Goal: Task Accomplishment & Management: Use online tool/utility

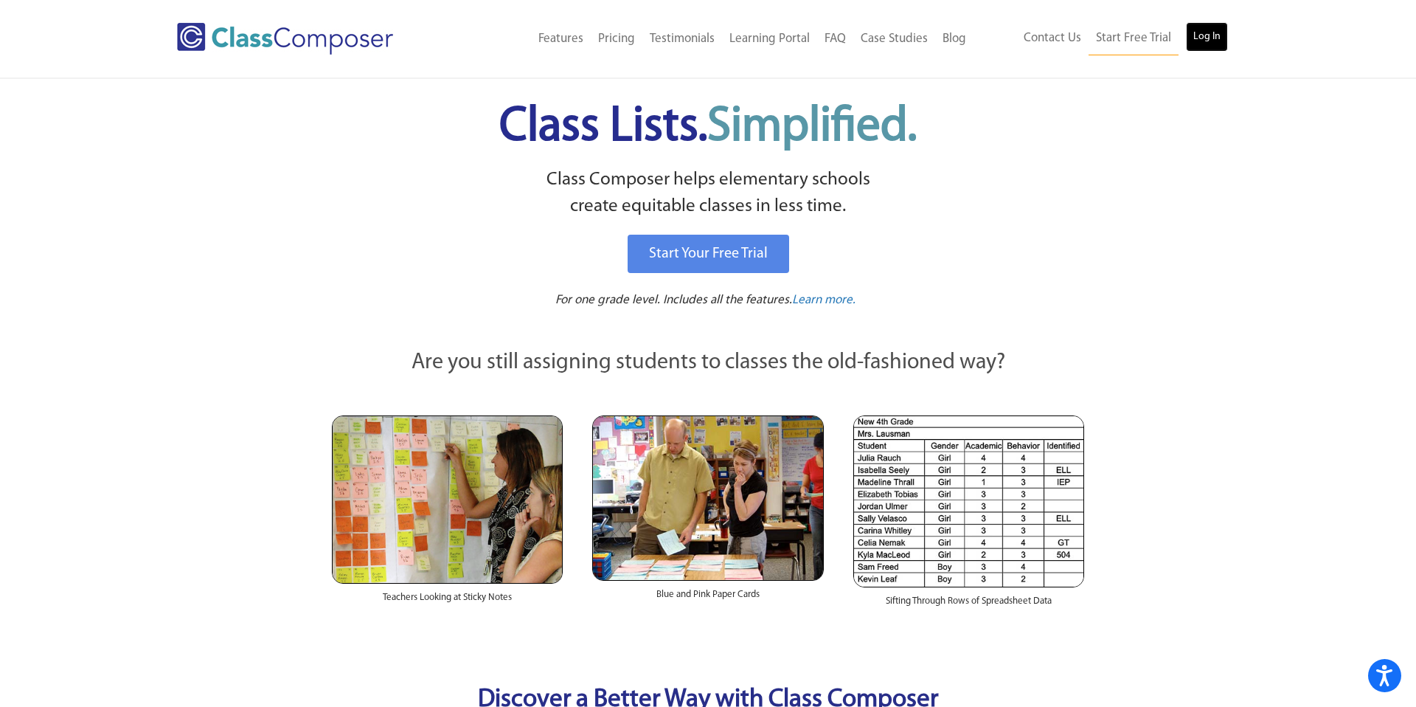
click at [1193, 34] on link "Log In" at bounding box center [1207, 37] width 42 height 30
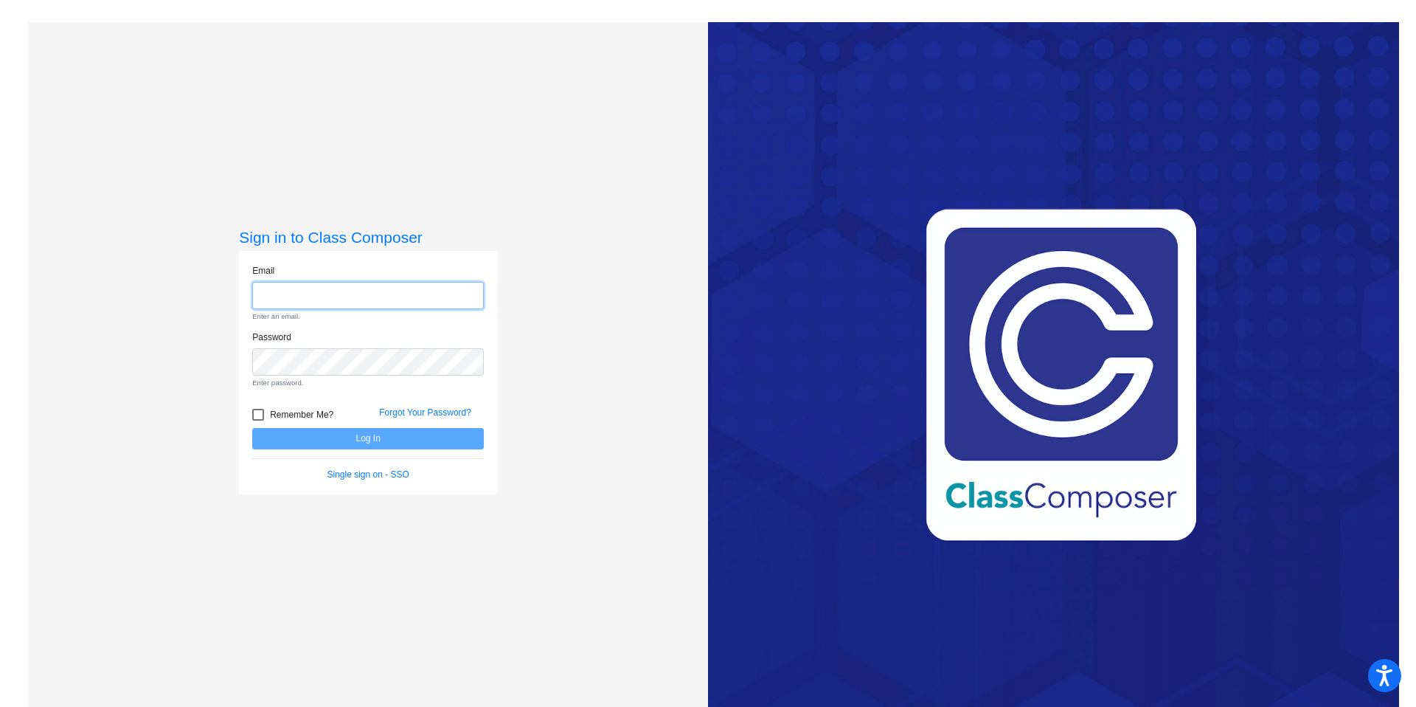
type input "[EMAIL_ADDRESS][DOMAIN_NAME]"
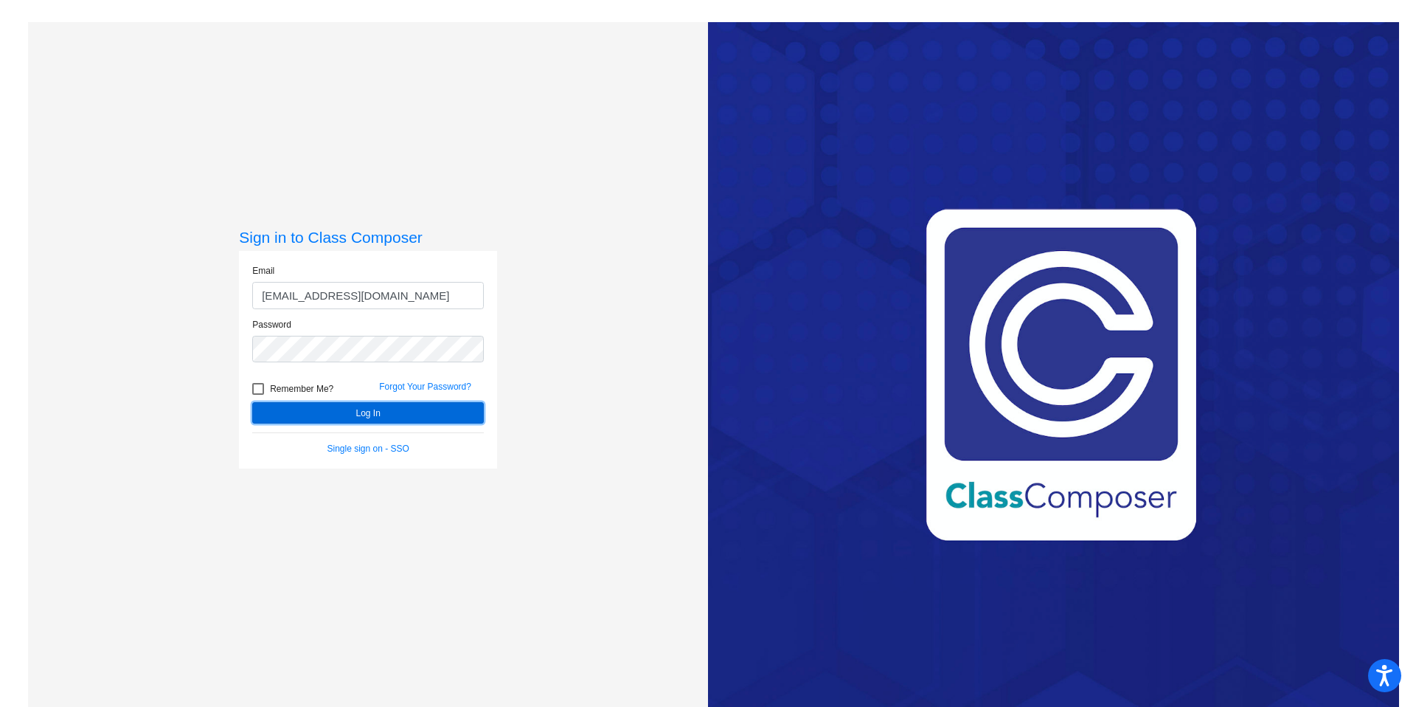
click at [320, 417] on button "Log In" at bounding box center [368, 412] width 232 height 21
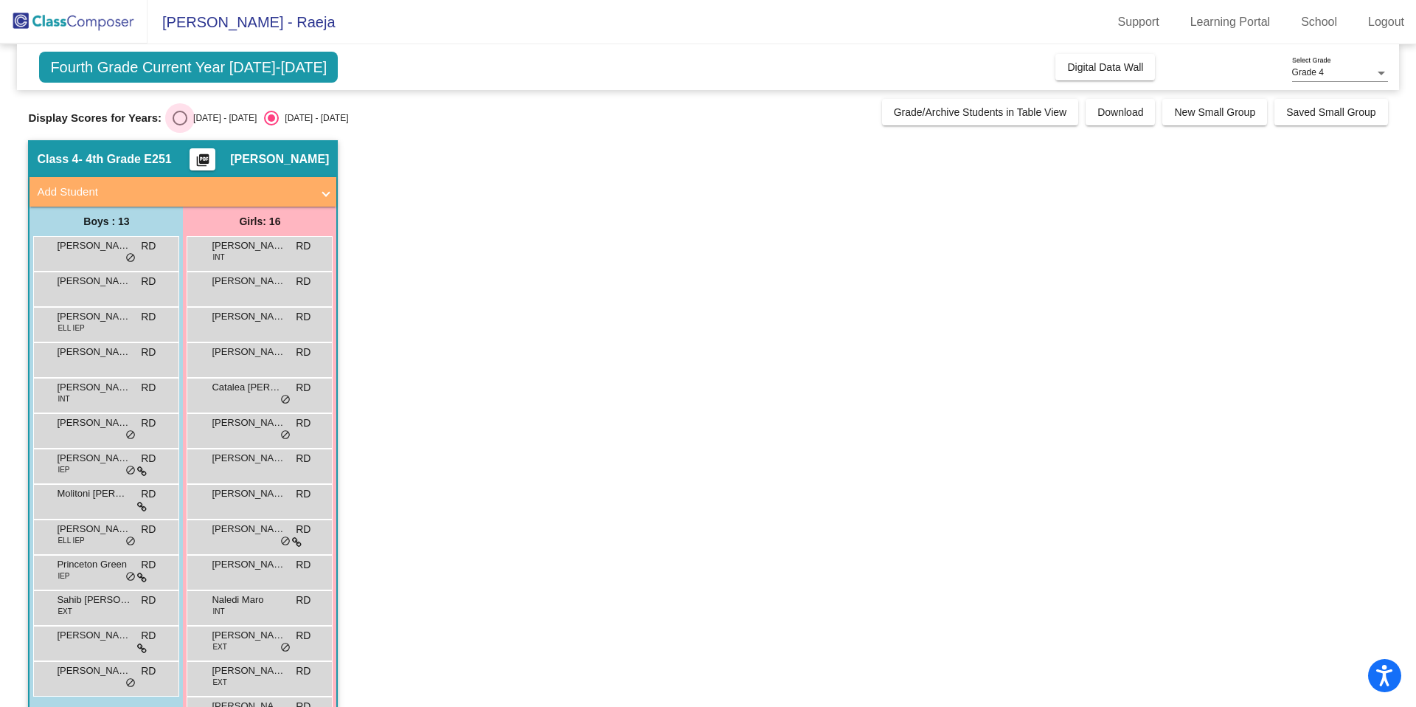
click at [178, 116] on div "Select an option" at bounding box center [180, 118] width 15 height 15
click at [179, 125] on input "2024 - 2025" at bounding box center [179, 125] width 1 height 1
radio input "true"
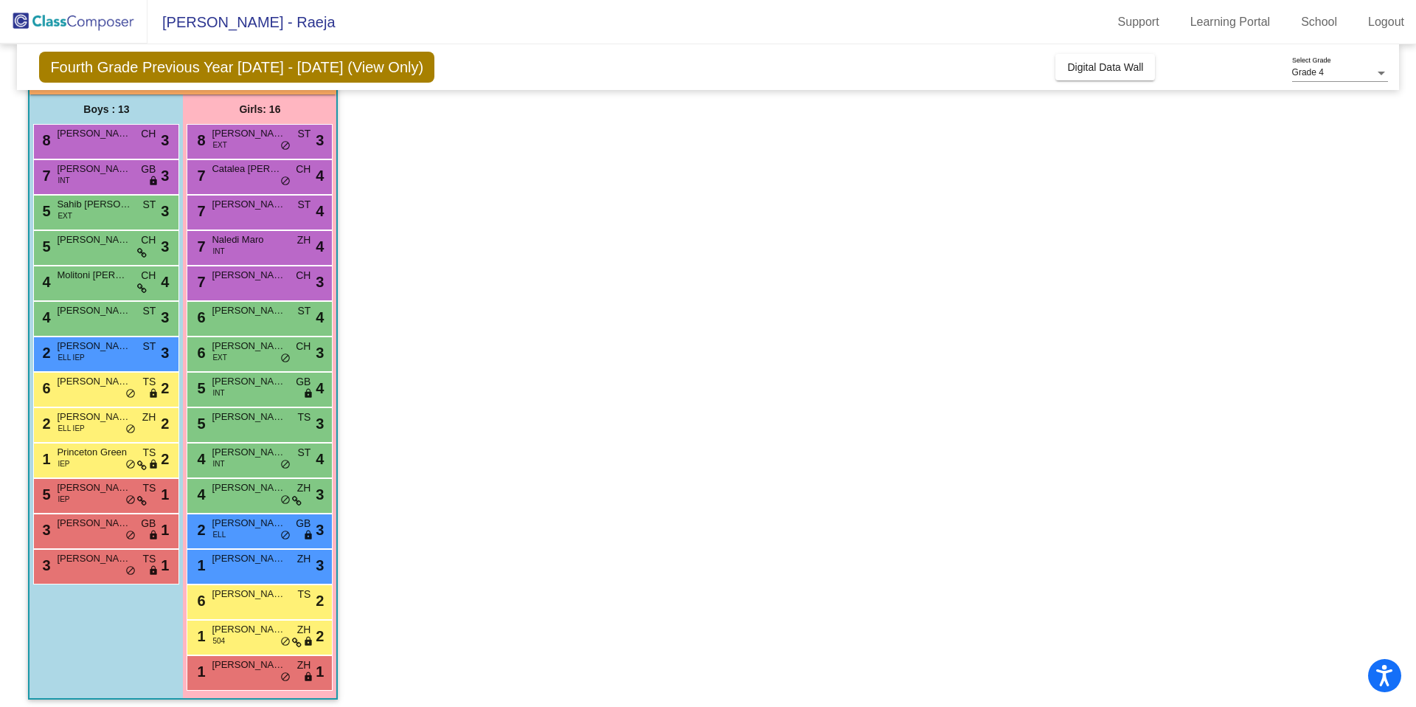
scroll to position [120, 0]
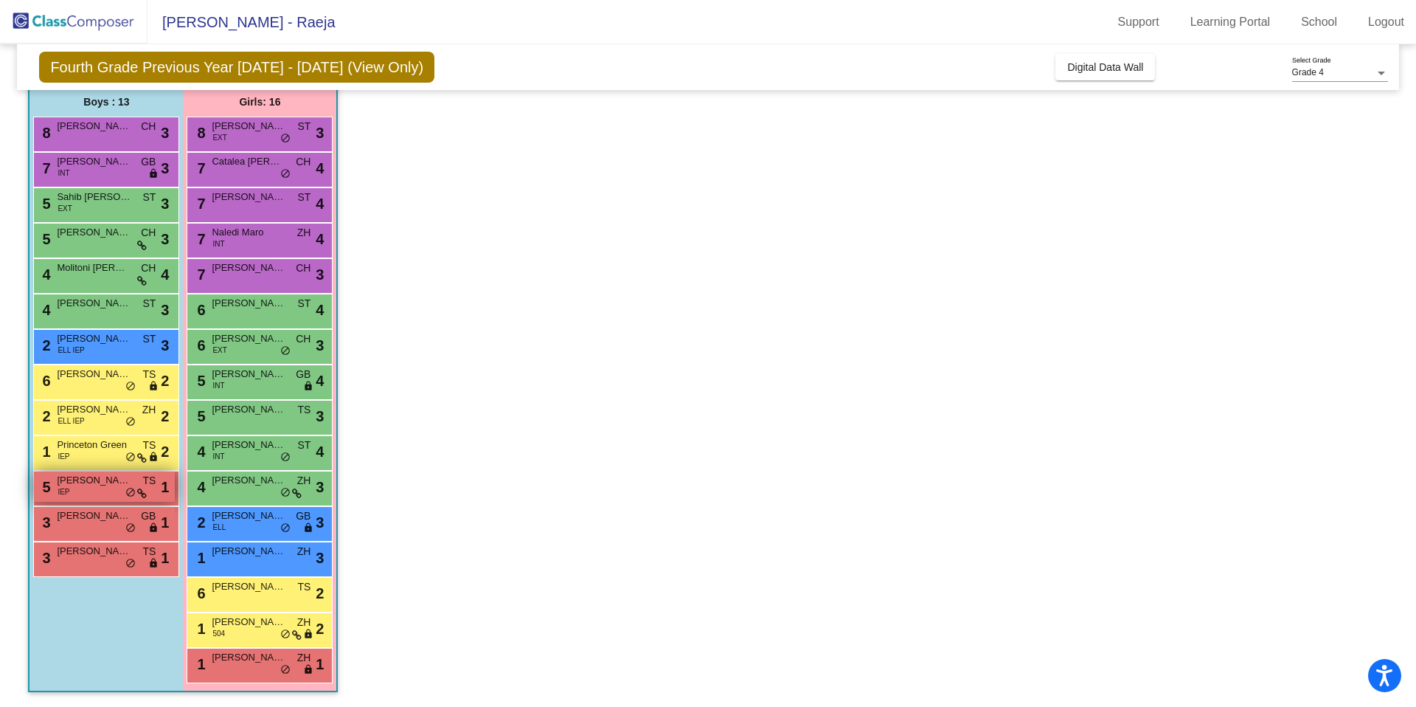
click at [102, 482] on span "Markest Holmes" at bounding box center [94, 480] width 74 height 15
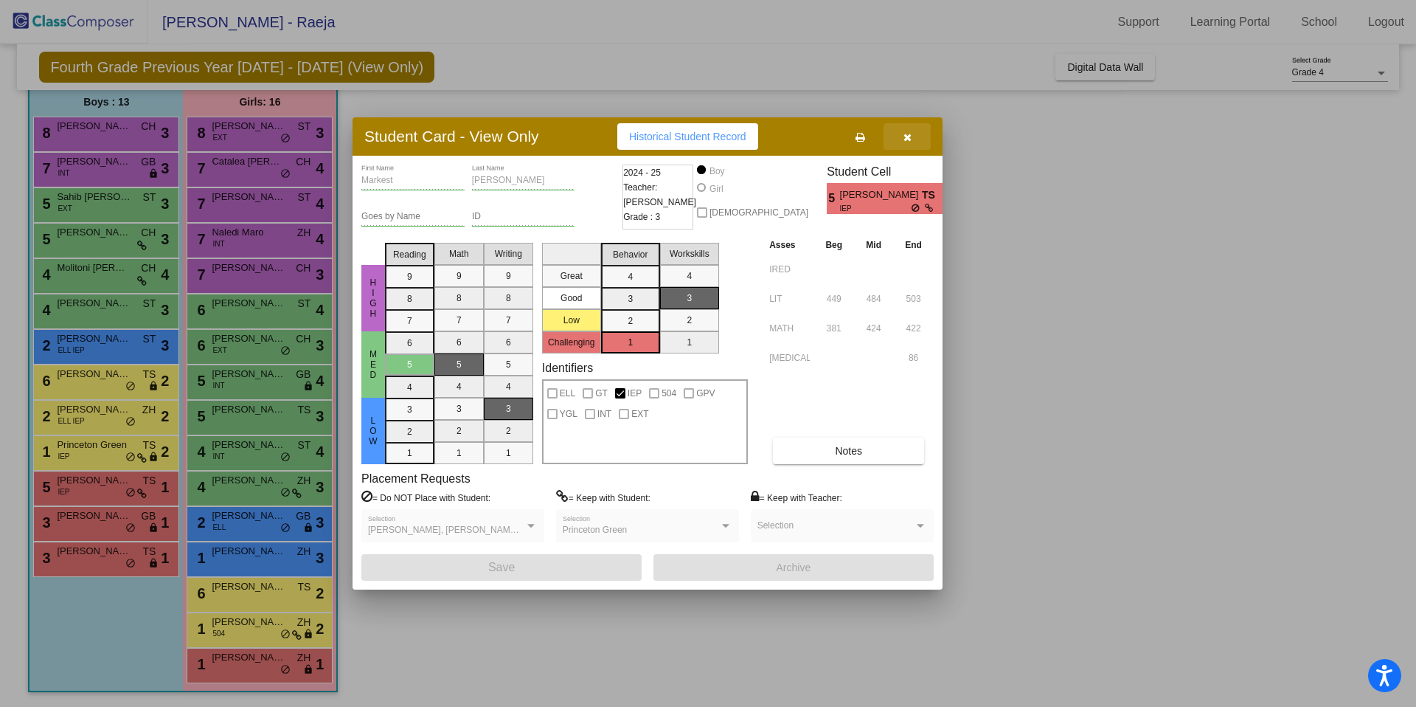
click at [916, 131] on button "button" at bounding box center [907, 136] width 47 height 27
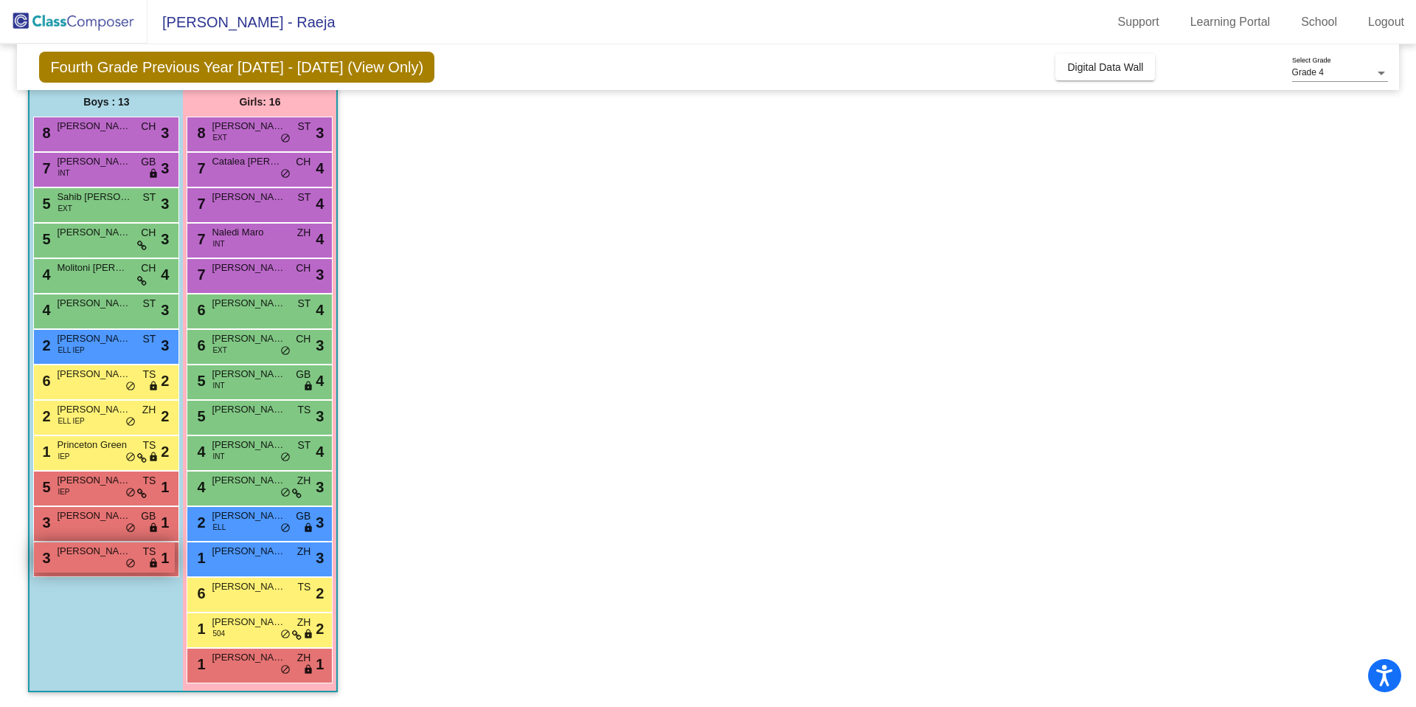
click at [90, 560] on div "3 Zyon J. Cooks TS lock do_not_disturb_alt 1" at bounding box center [104, 557] width 141 height 30
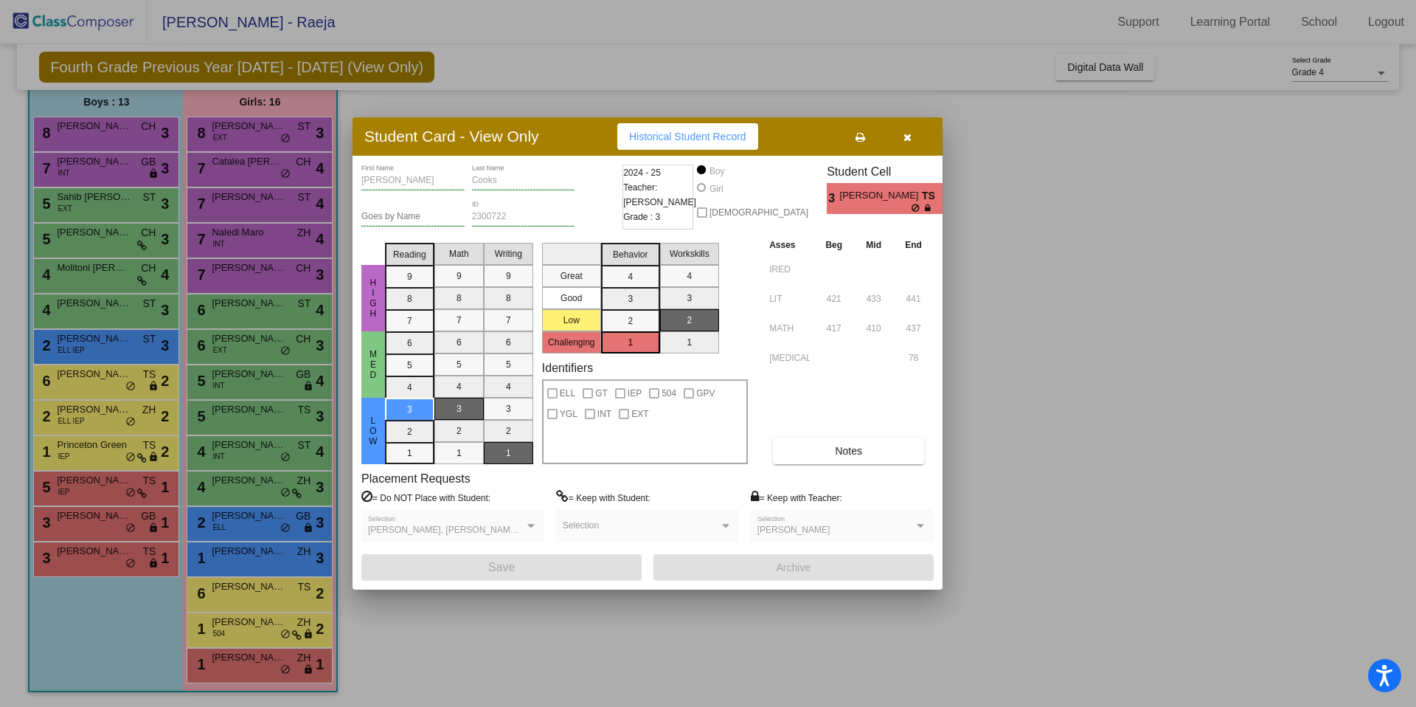
click at [913, 138] on button "button" at bounding box center [907, 136] width 47 height 27
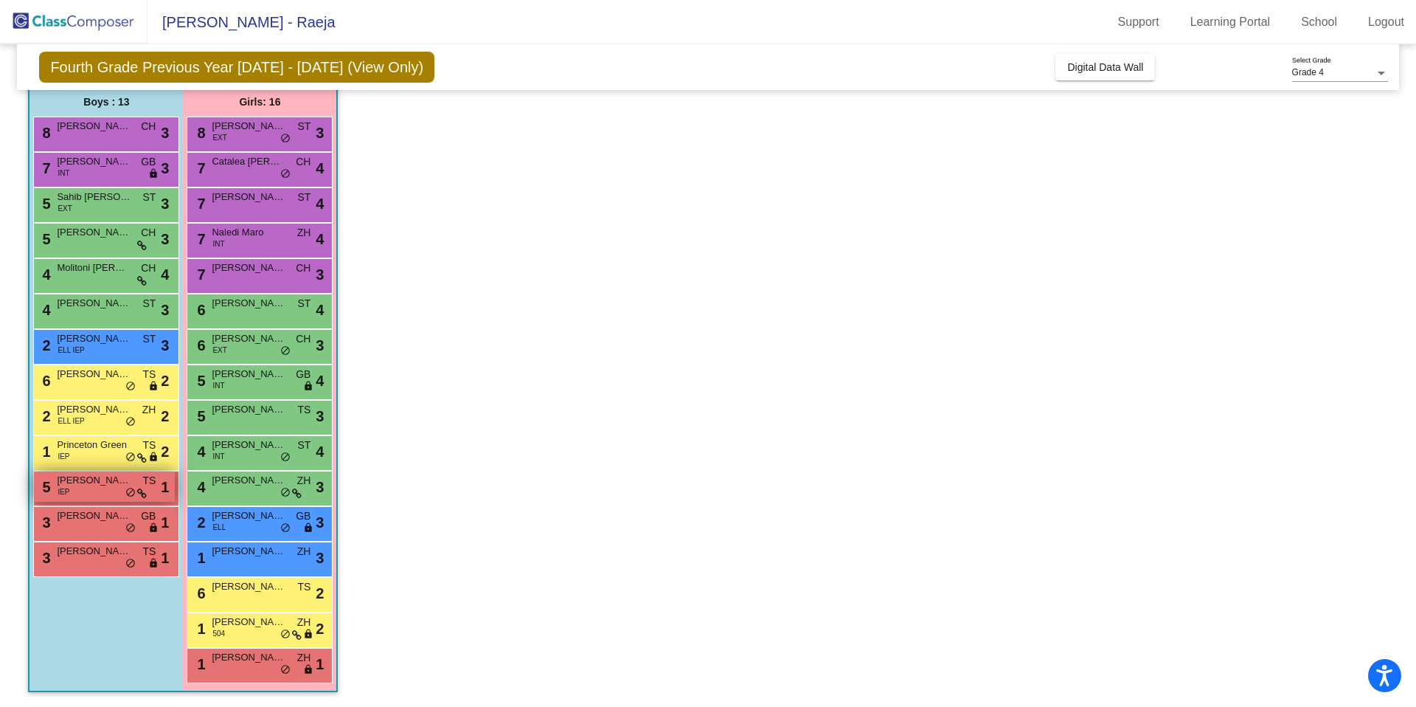
click at [79, 487] on span "Markest Holmes" at bounding box center [94, 480] width 74 height 15
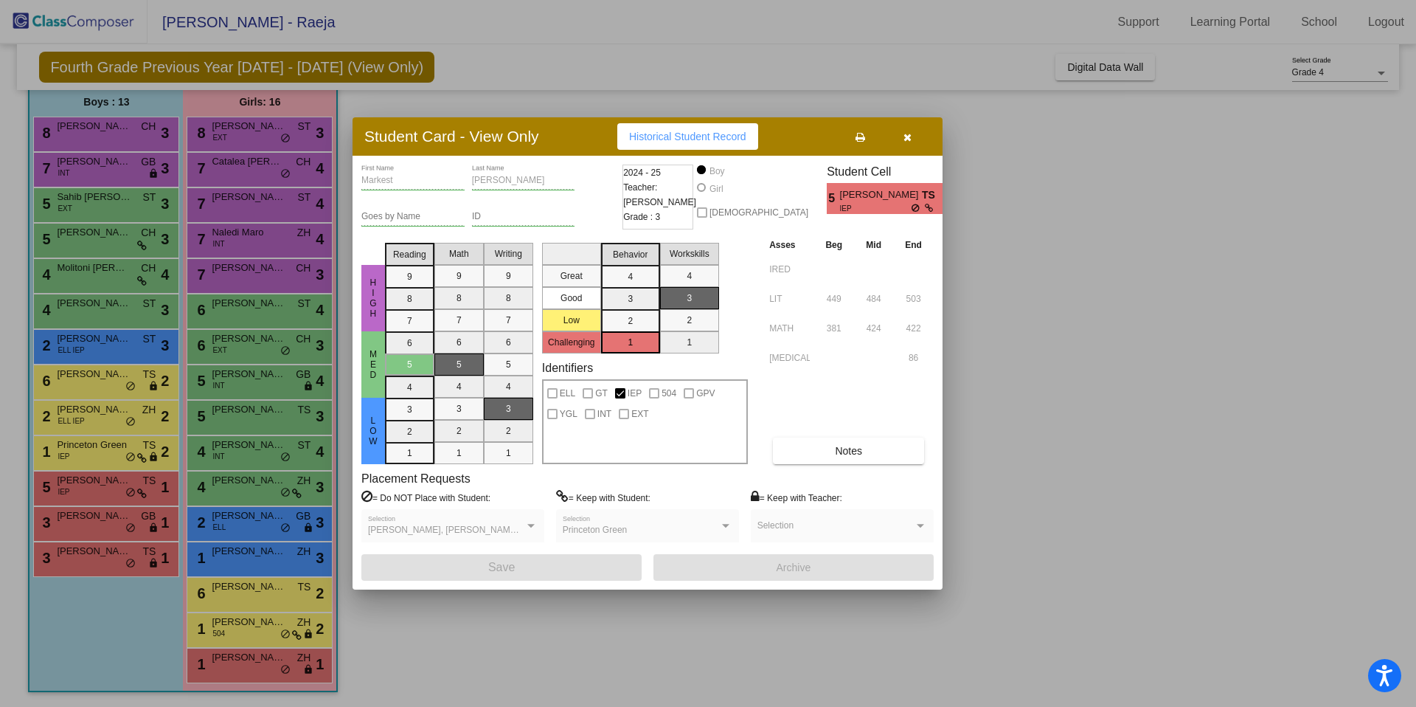
click at [911, 144] on button "button" at bounding box center [907, 136] width 47 height 27
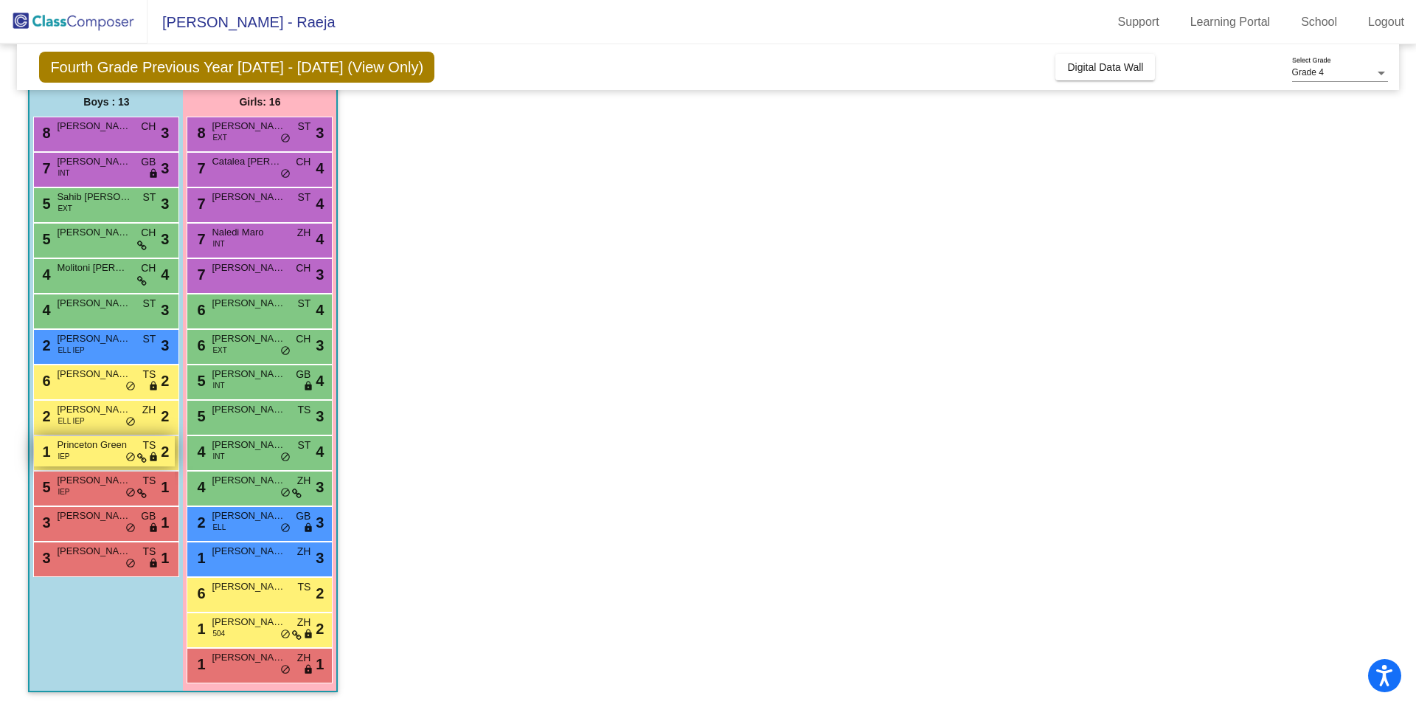
click at [108, 458] on div "1 Princeton Green IEP TS lock do_not_disturb_alt 2" at bounding box center [104, 451] width 141 height 30
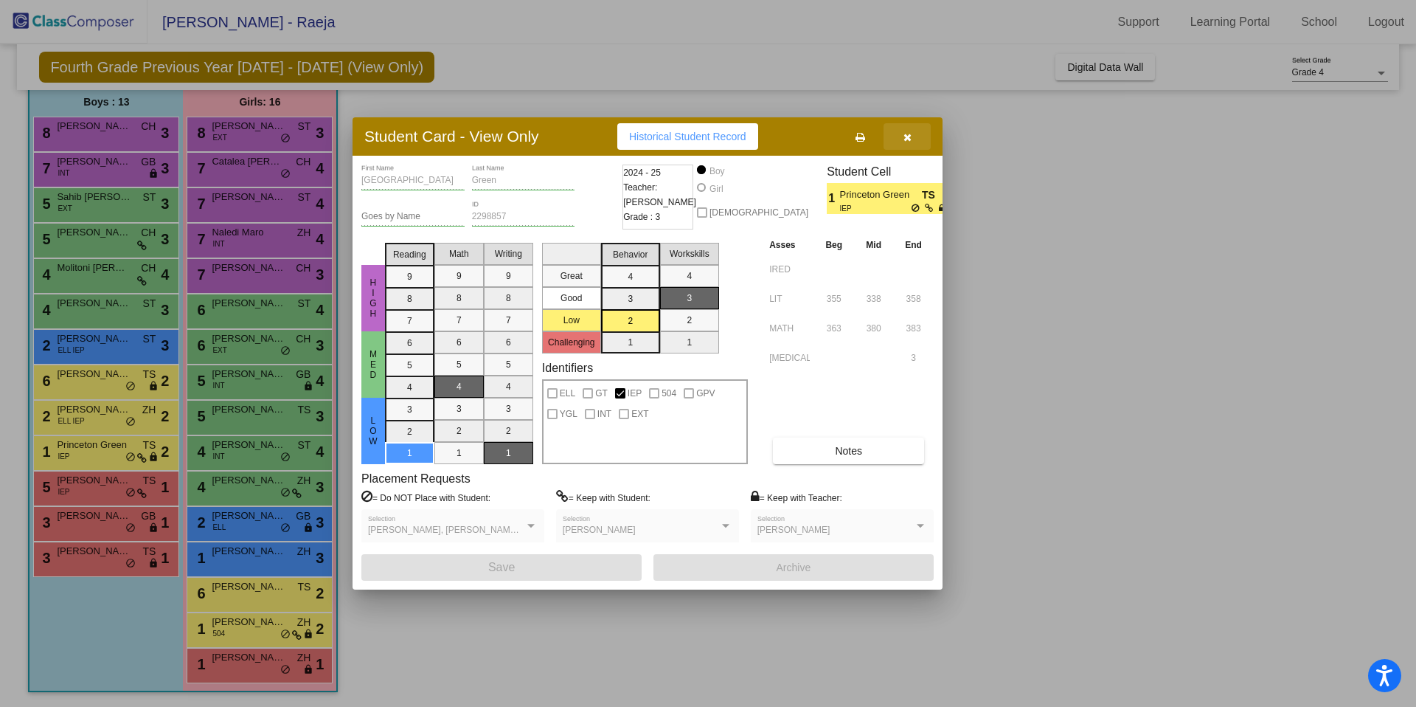
click at [915, 137] on button "button" at bounding box center [907, 136] width 47 height 27
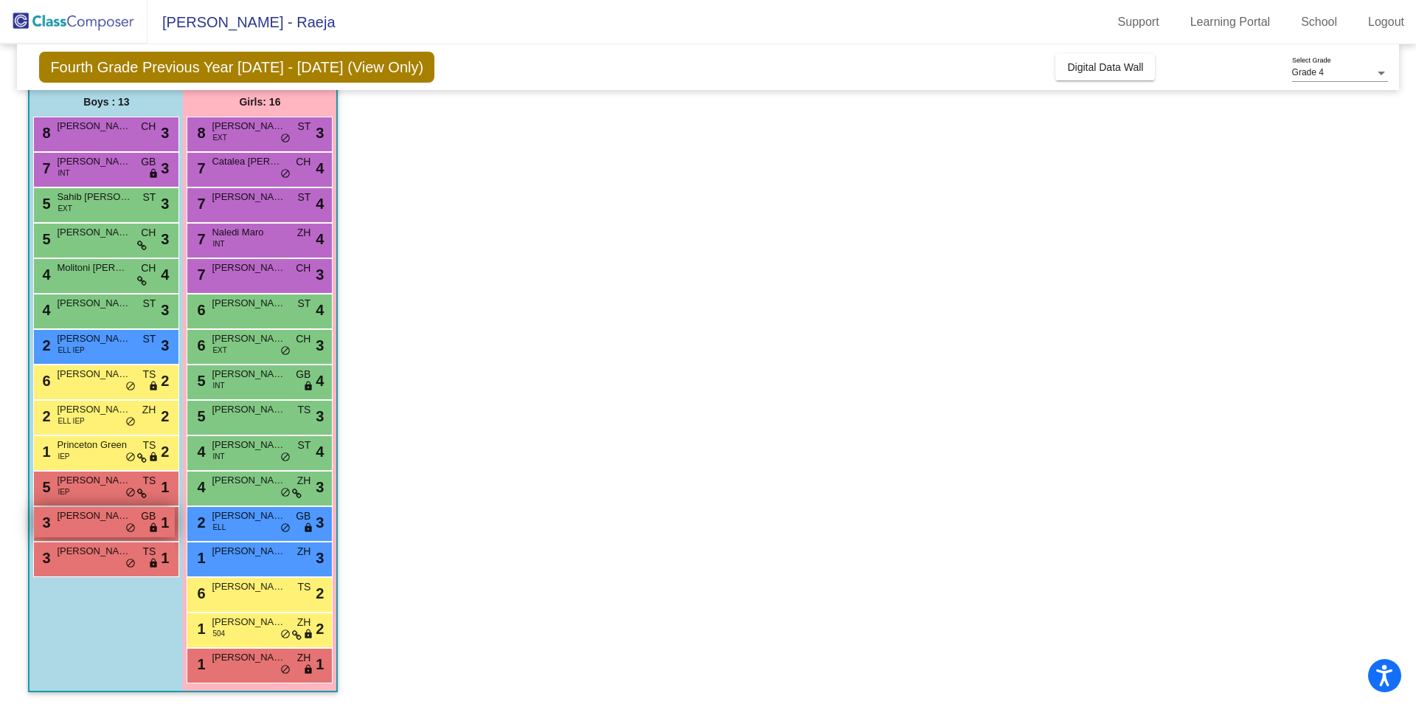
click at [66, 527] on div "3 Jonah Ketchum GB lock do_not_disturb_alt 1" at bounding box center [104, 522] width 141 height 30
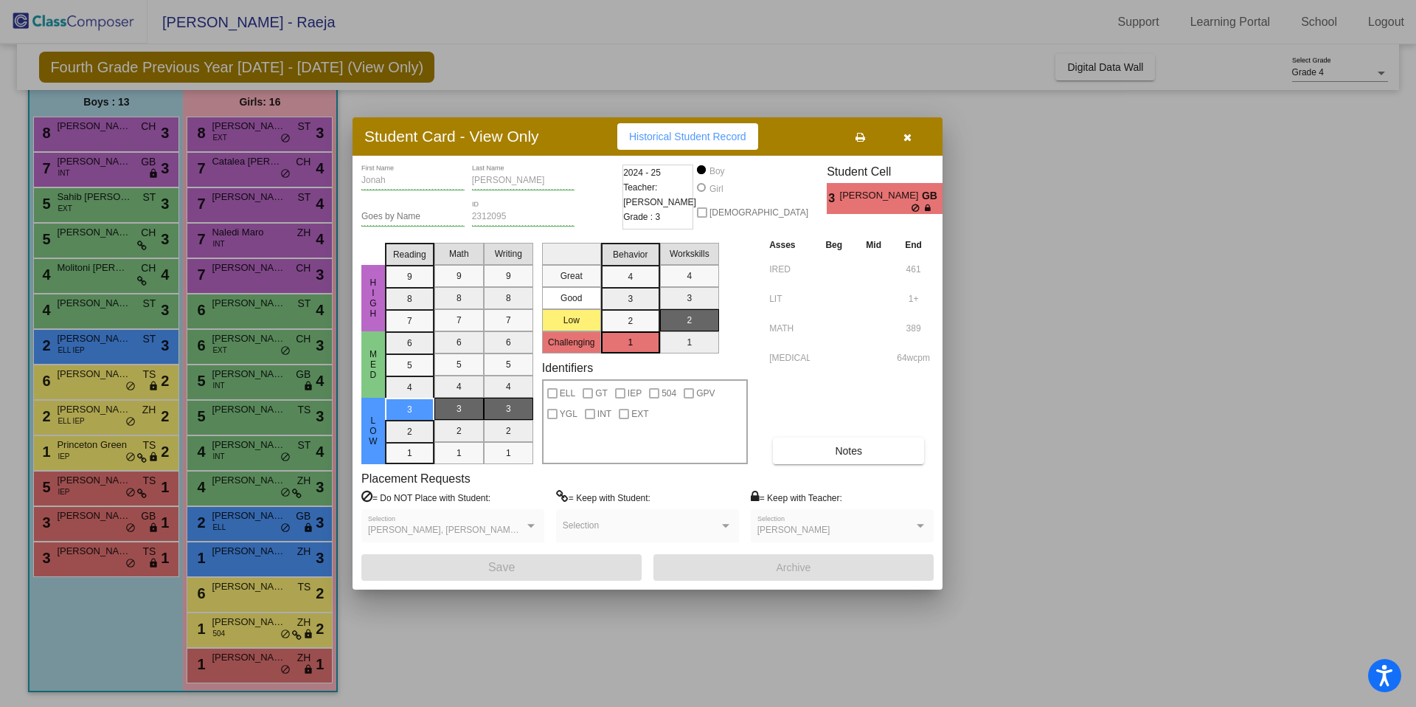
click at [908, 143] on button "button" at bounding box center [907, 136] width 47 height 27
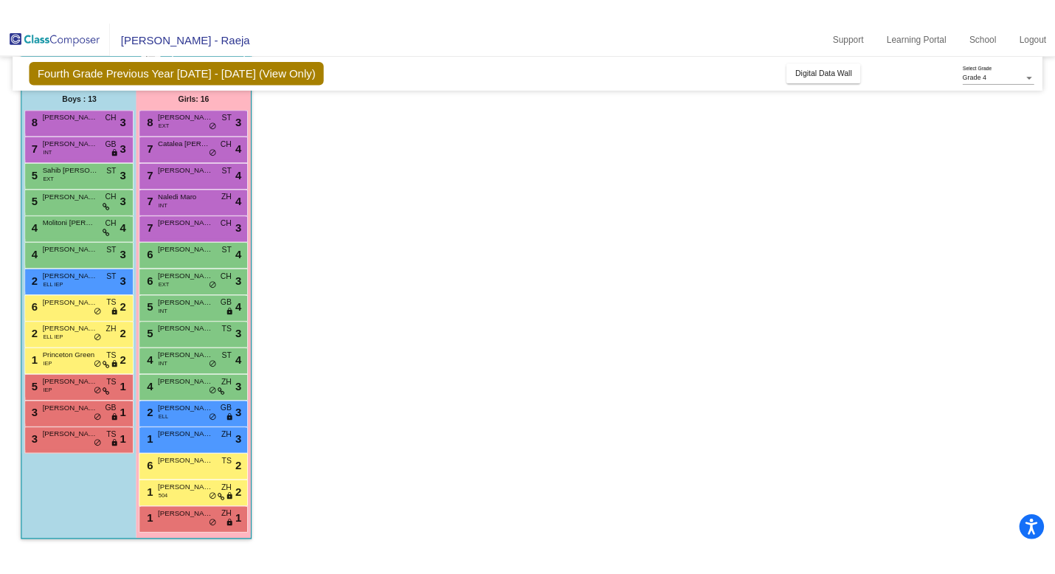
scroll to position [0, 0]
